Goal: Task Accomplishment & Management: Manage account settings

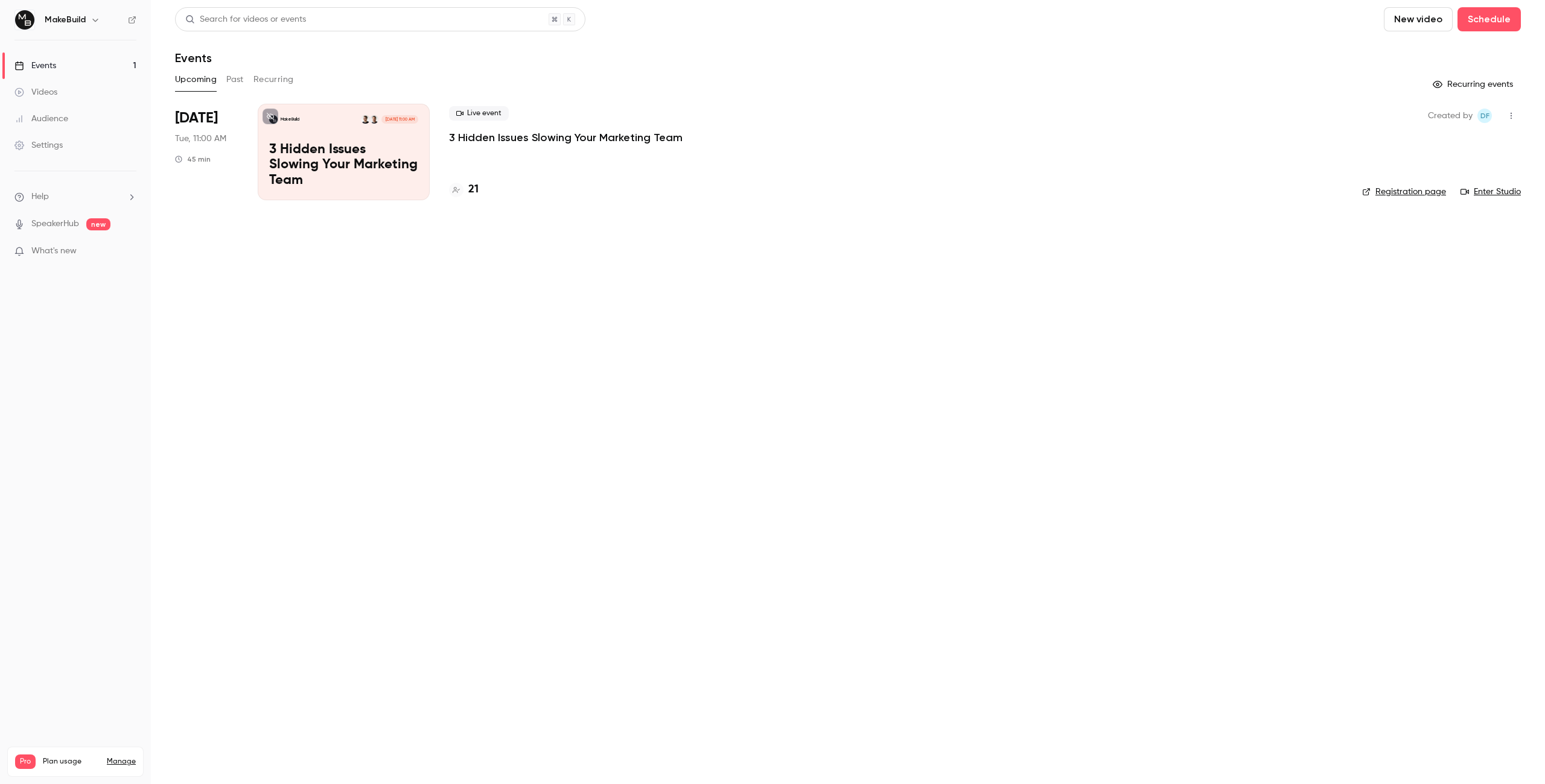
click at [508, 139] on p "3 Hidden Issues Slowing Your Marketing Team" at bounding box center [566, 138] width 234 height 15
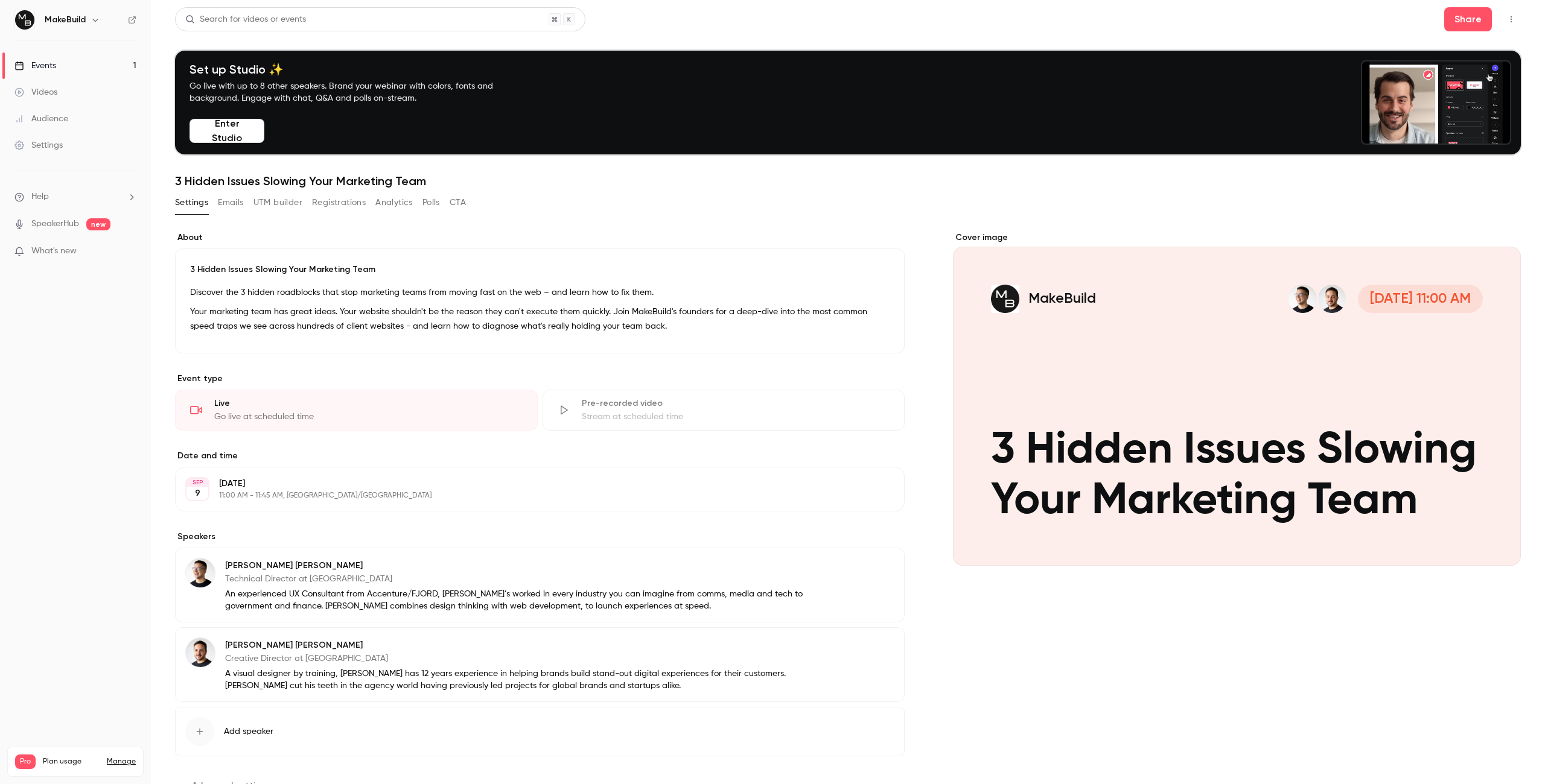
click at [313, 204] on button "Registrations" at bounding box center [339, 203] width 54 height 19
